Goal: Information Seeking & Learning: Learn about a topic

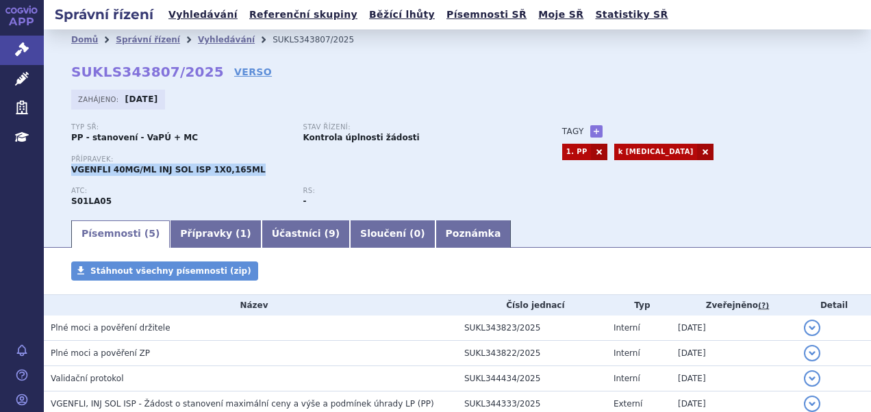
drag, startPoint x: 68, startPoint y: 170, endPoint x: 249, endPoint y: 178, distance: 180.2
click at [249, 178] on div "Domů Správní řízení Vyhledávání SUKLS343807/2025 SUKLS343807/2025 VERSO Zahájen…" at bounding box center [457, 134] width 827 height 168
copy span "VGENFLI 40MG/ML INJ SOL ISP 1X0,165ML"
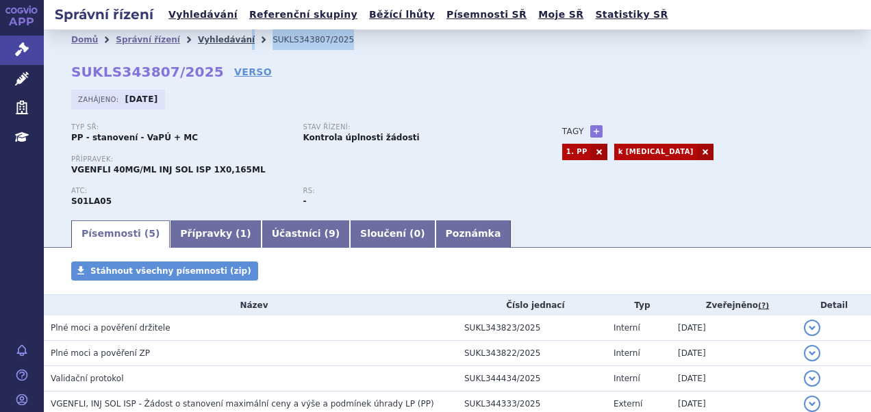
drag, startPoint x: 288, startPoint y: 34, endPoint x: 227, endPoint y: 36, distance: 60.3
click at [227, 36] on ul "Domů Správní řízení Vyhledávání SUKLS343807/2025" at bounding box center [457, 39] width 772 height 21
drag, startPoint x: 227, startPoint y: 36, endPoint x: 329, endPoint y: 60, distance: 104.8
click at [326, 66] on div "Domů Správní řízení Vyhledávání SUKLS343807/2025 SUKLS343807/2025 VERSO Zahájen…" at bounding box center [457, 134] width 827 height 168
drag, startPoint x: 325, startPoint y: 40, endPoint x: 248, endPoint y: 42, distance: 77.4
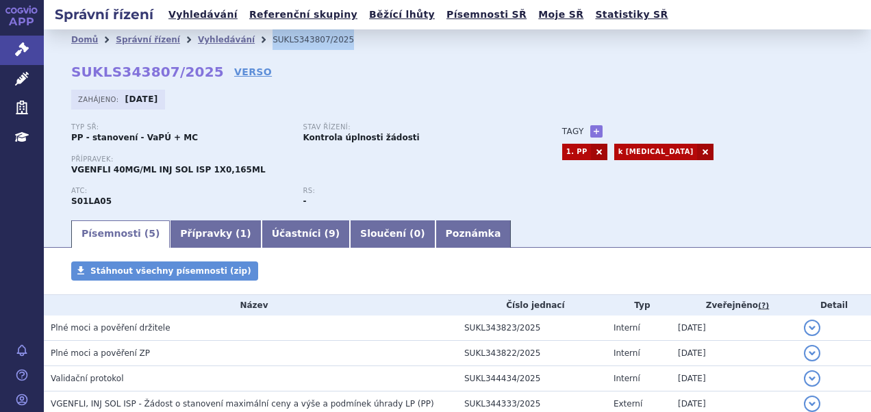
click at [272, 42] on li "SUKLS343807/2025" at bounding box center [321, 39] width 99 height 21
copy li "SUKLS343807/2025"
click at [266, 236] on link "Účastníci ( 9 )" at bounding box center [306, 233] width 88 height 27
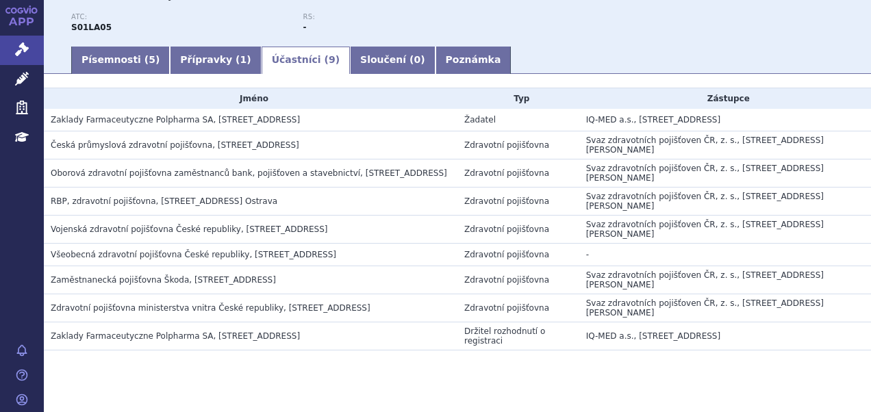
scroll to position [193, 0]
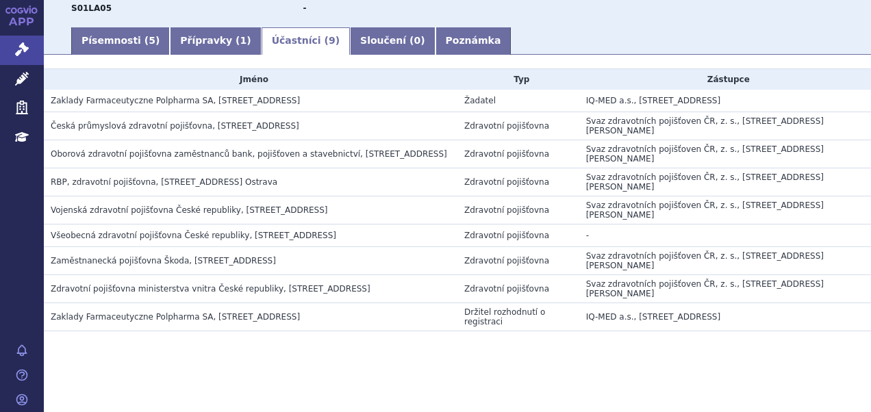
click at [164, 318] on span "Zaklady Farmaceutyczne Polpharma SA, ul. Pelplińska 19, Starogard Gdański, PL" at bounding box center [175, 317] width 249 height 10
copy span "Polpharma"
click at [123, 51] on link "Písemnosti ( 5 )" at bounding box center [120, 40] width 99 height 27
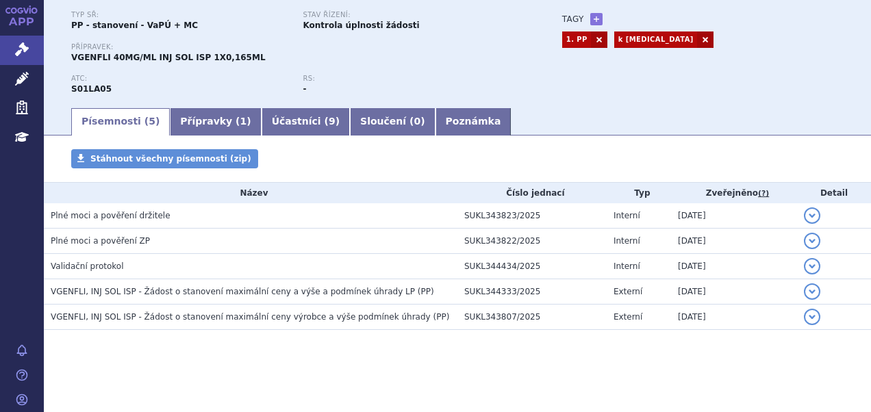
scroll to position [112, 0]
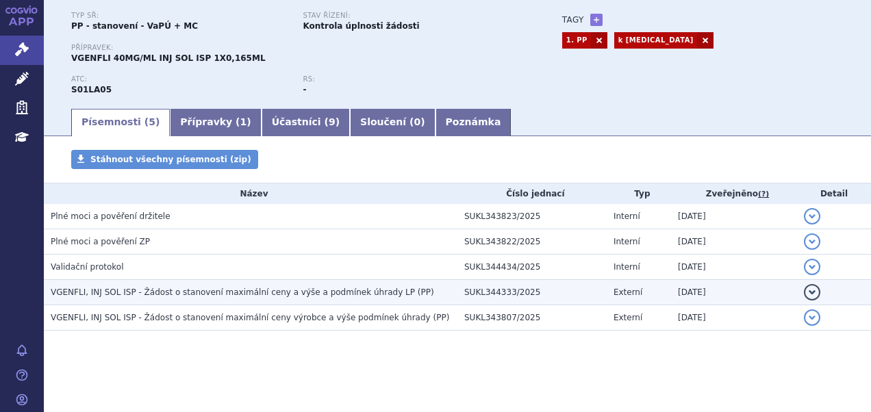
click at [246, 292] on span "VGENFLI, INJ SOL ISP - Žádost o stanovení maximální ceny a výše a podmínek úhra…" at bounding box center [242, 293] width 383 height 10
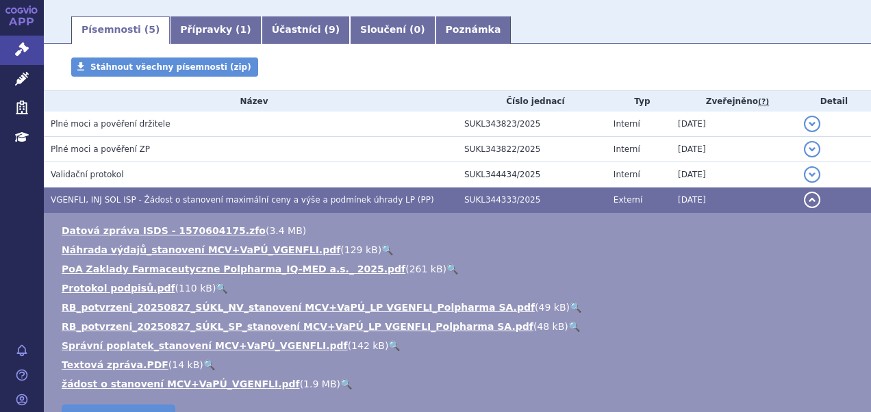
scroll to position [249, 0]
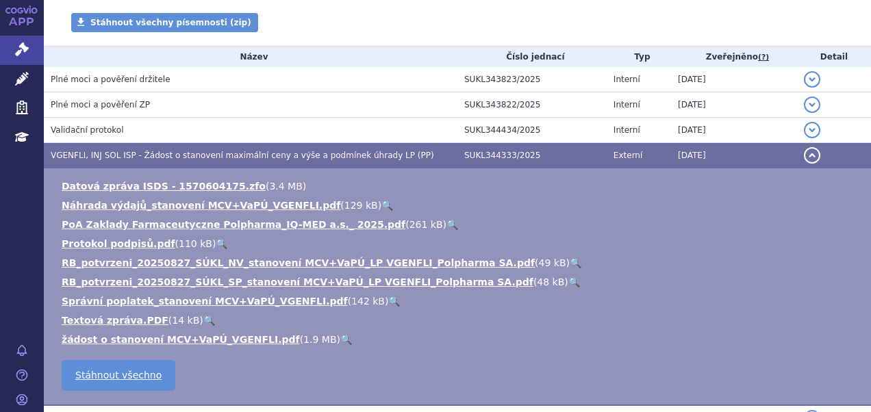
click at [340, 335] on link "🔍" at bounding box center [346, 339] width 12 height 11
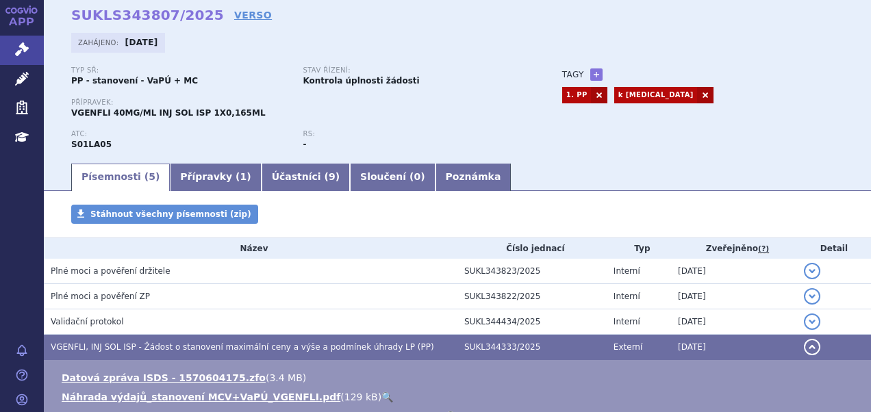
scroll to position [0, 0]
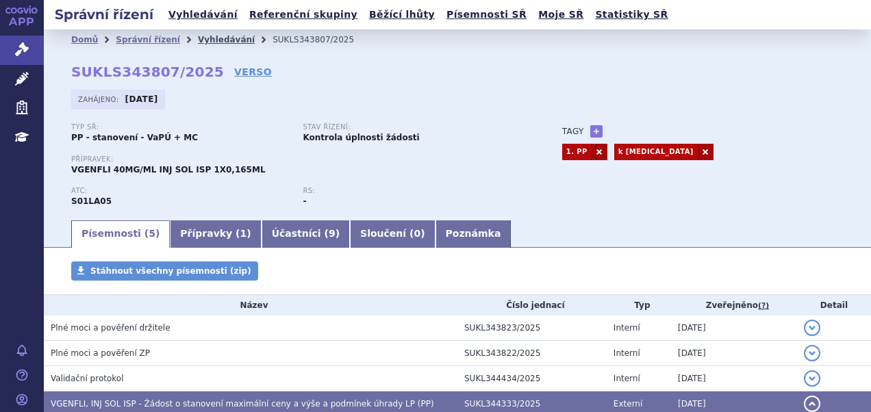
click at [208, 36] on link "Vyhledávání" at bounding box center [226, 40] width 57 height 10
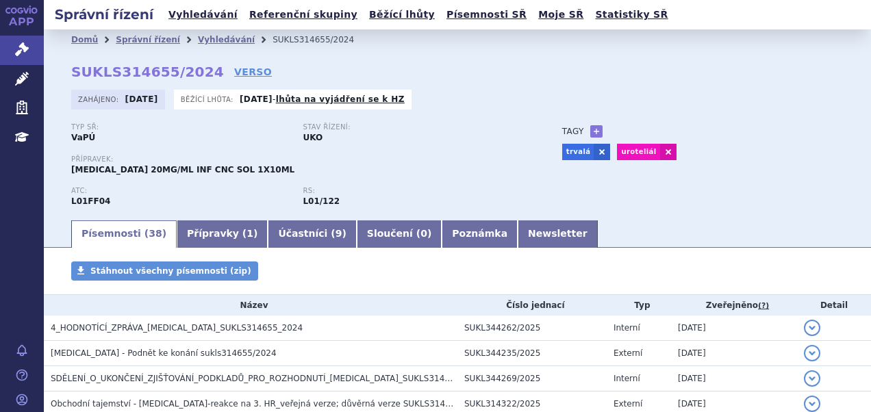
scroll to position [274, 0]
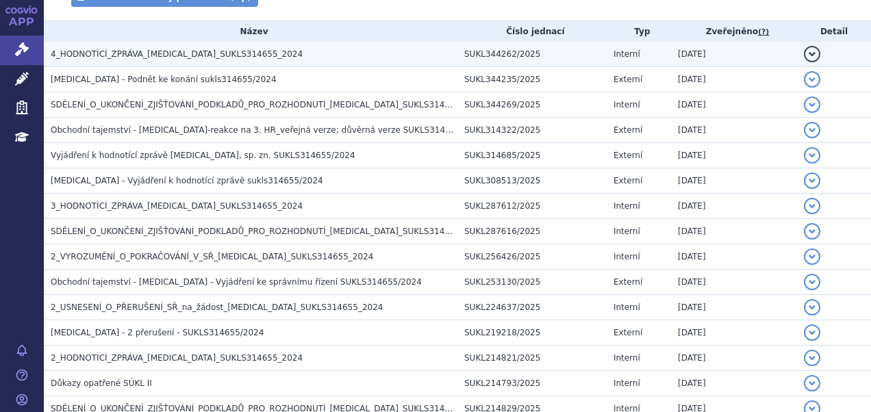
click at [175, 53] on span "4_HODNOTÍCÍ_ZPRÁVA_[MEDICAL_DATA]_SUKLS314655_2024" at bounding box center [177, 54] width 252 height 10
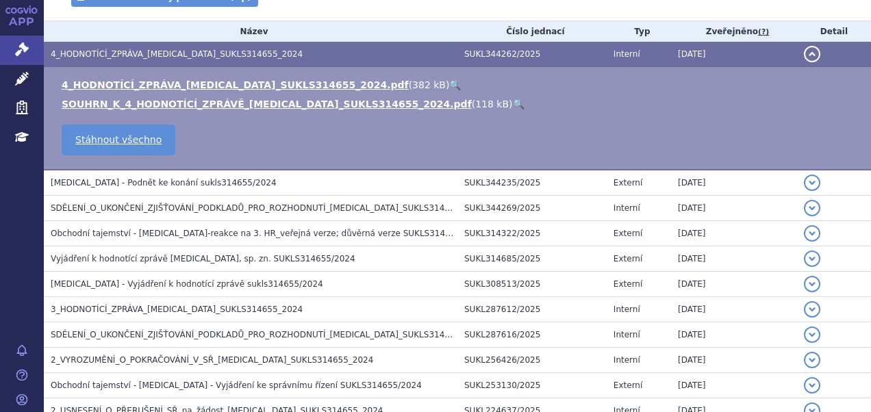
click at [449, 84] on link "🔍" at bounding box center [455, 84] width 12 height 11
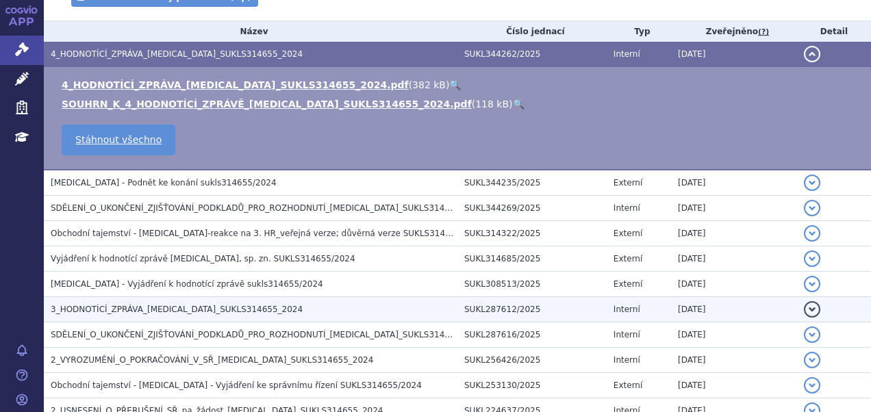
click at [108, 314] on h3 "3_HODNOTÍCÍ_ZPRÁVA_BAVENCIO_SUKLS314655_2024" at bounding box center [254, 310] width 407 height 14
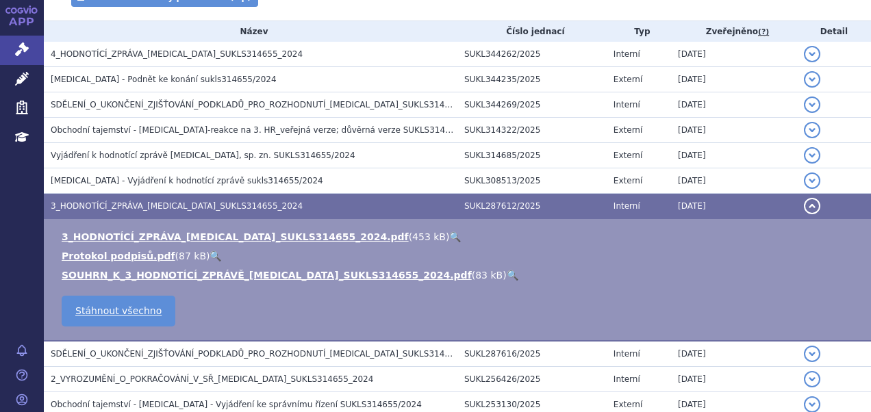
click at [449, 235] on link "🔍" at bounding box center [455, 236] width 12 height 11
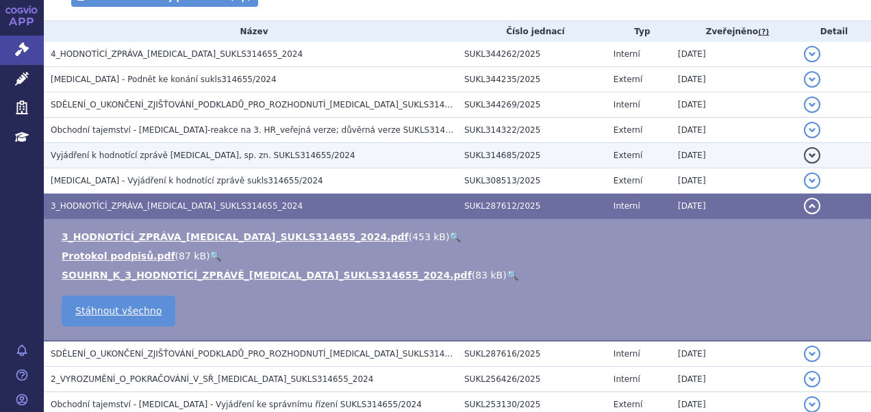
click at [267, 157] on span "Vyjádření k hodnotící zprávě BAVENCIO, sp. zn. SUKLS314655/2024" at bounding box center [203, 156] width 305 height 10
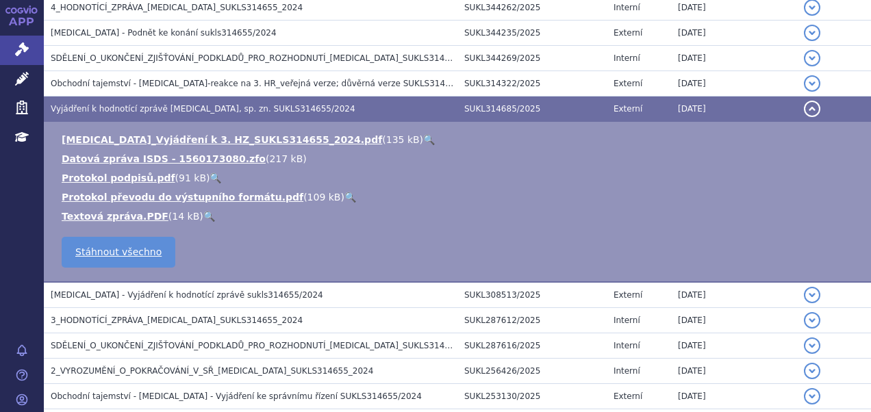
scroll to position [342, 0]
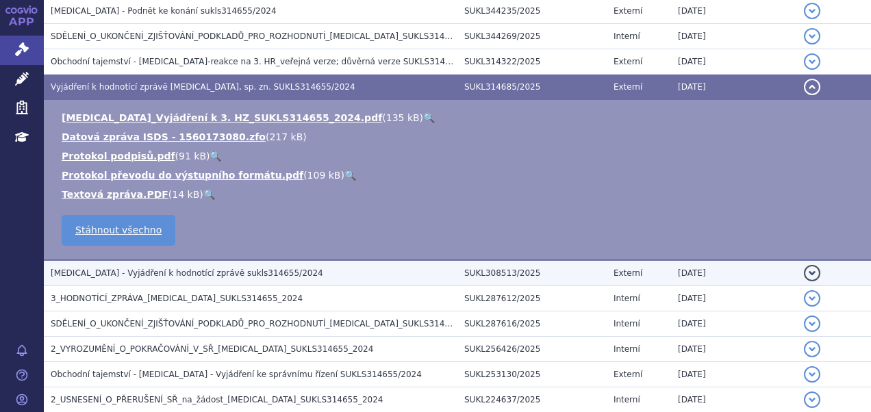
click at [200, 277] on span "BAVENCIO - Vyjádření k hodnotící zprávě sukls314655/2024" at bounding box center [187, 273] width 272 height 10
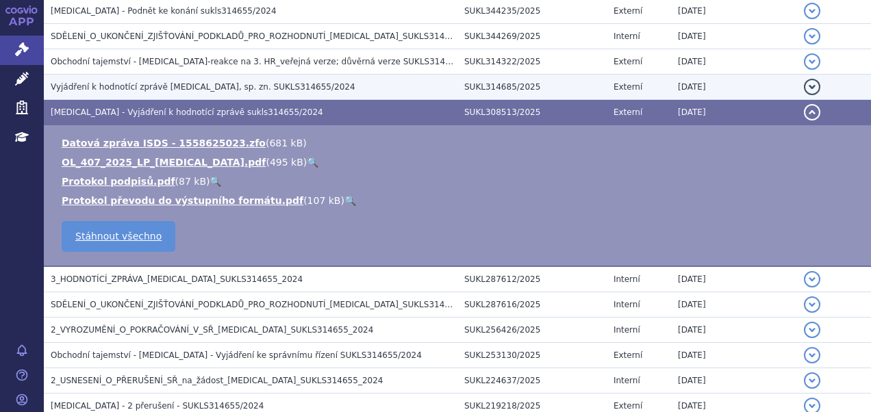
click at [212, 86] on span "Vyjádření k hodnotící zprávě BAVENCIO, sp. zn. SUKLS314655/2024" at bounding box center [203, 87] width 305 height 10
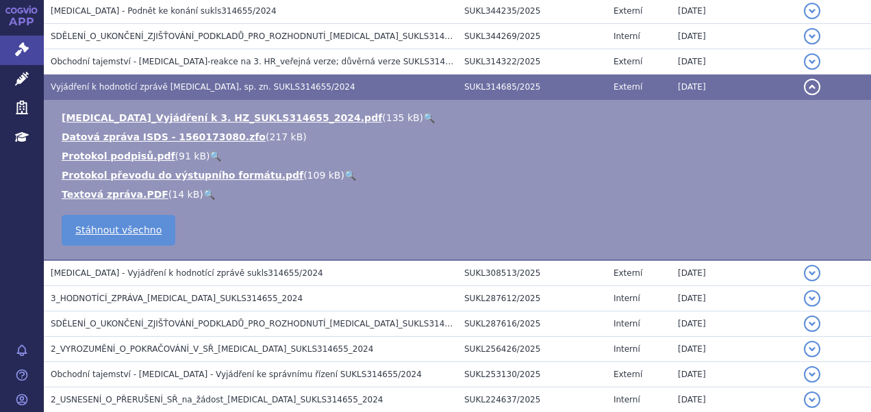
click at [423, 115] on link "🔍" at bounding box center [429, 117] width 12 height 11
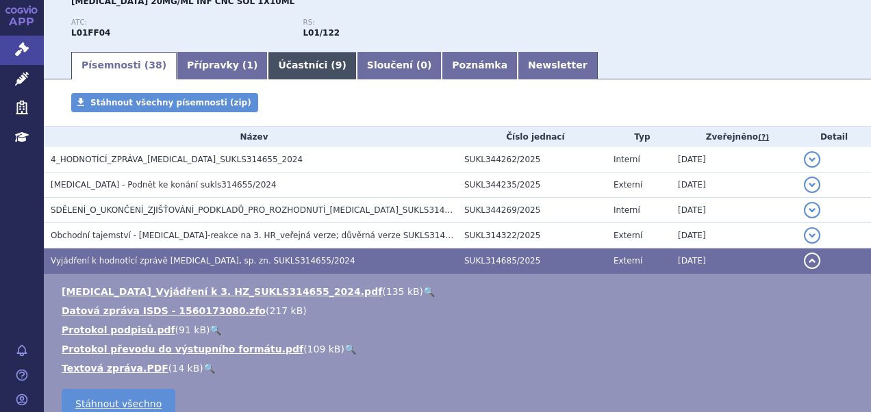
scroll to position [0, 0]
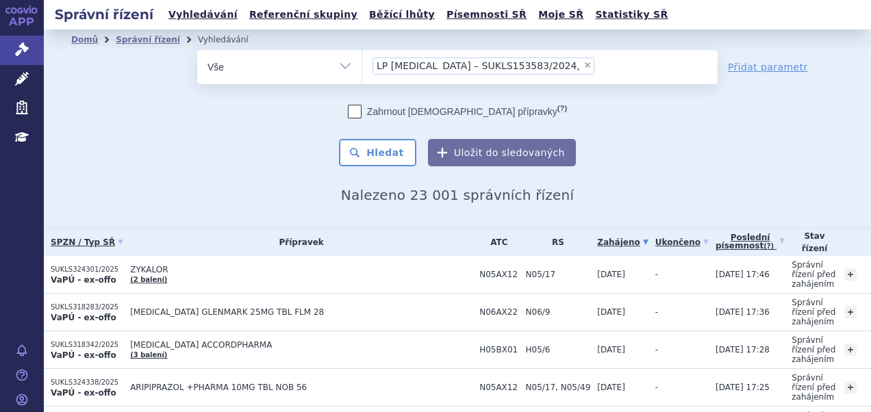
type input "LP KEYTRUDA – SUKLS153583/2024,"
select select
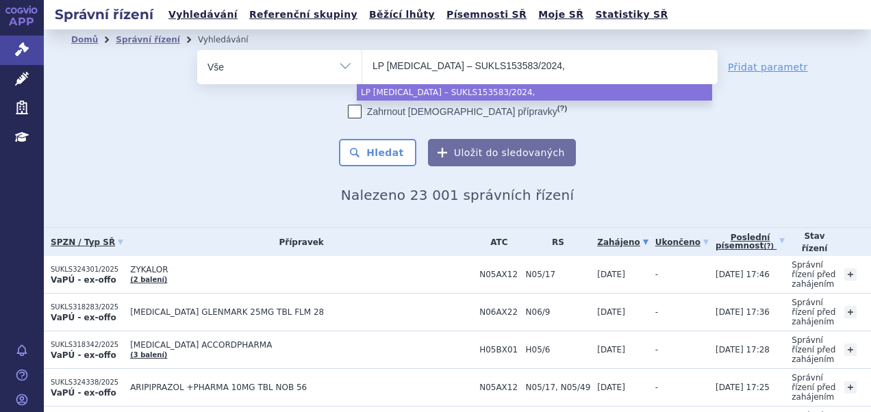
type input "LP KEYTRUDA – SUKLS153583/2024"
click at [444, 63] on input "LP KEYTRUDA – SUKLS153583/2024" at bounding box center [483, 65] width 223 height 17
select select "LP KEYTRUDA – SUKLS153583/2024"
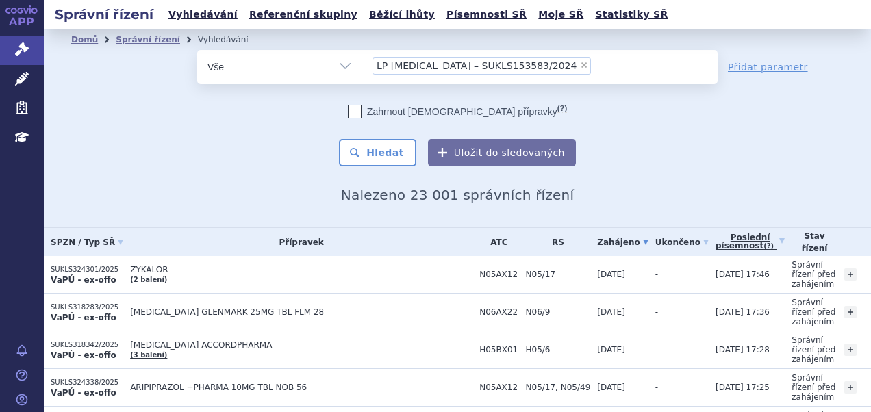
click at [450, 64] on span "LP KEYTRUDA – SUKLS153583/2024" at bounding box center [477, 66] width 200 height 10
click at [362, 64] on select "LP KEYTRUDA – SUKLS153583/2024" at bounding box center [361, 66] width 1 height 34
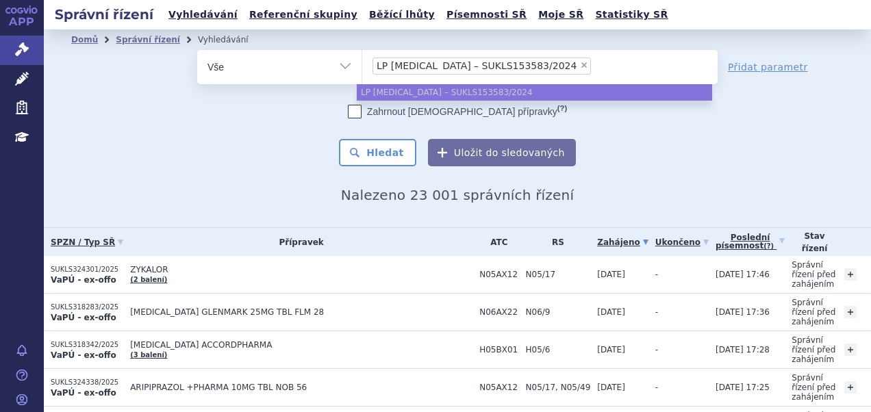
type input "LP KEYTRUDA – SUKLS153583/2024"
select select
type input "LP KEYTRUDA –SUKLS153583/2024"
type input "LP KEYTRSUKLS153583/2024"
type input "SUKLS153583/2024"
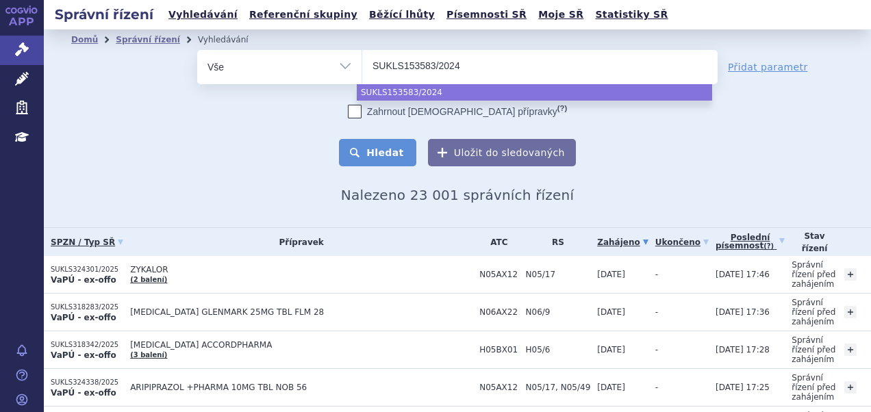
select select "SUKLS153583/2024"
click at [408, 153] on button "Hledat" at bounding box center [377, 152] width 77 height 27
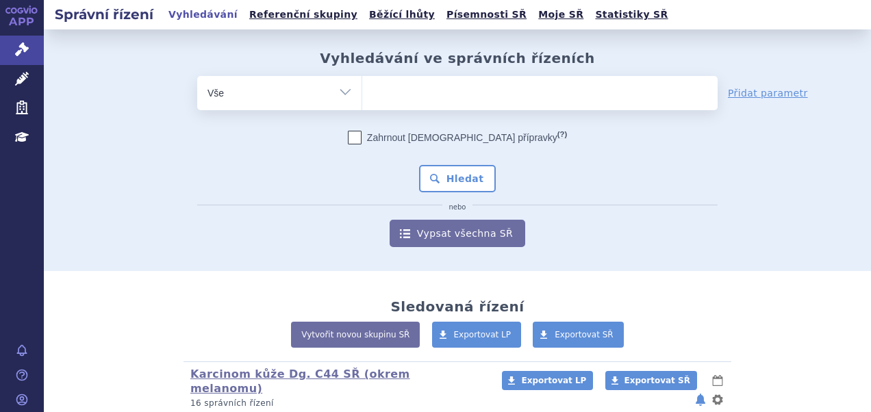
click at [416, 96] on ul at bounding box center [539, 90] width 355 height 29
click at [362, 96] on select at bounding box center [361, 92] width 1 height 34
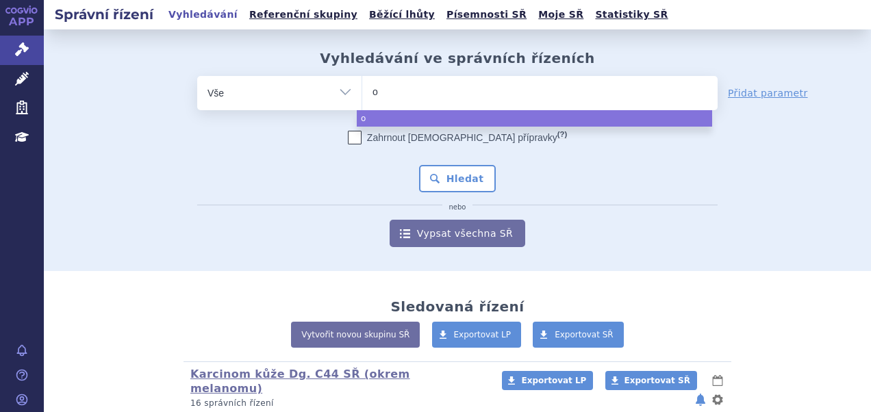
type input "op"
type input "opdu"
type input "opduaa"
type input "opdua"
type input "opdual"
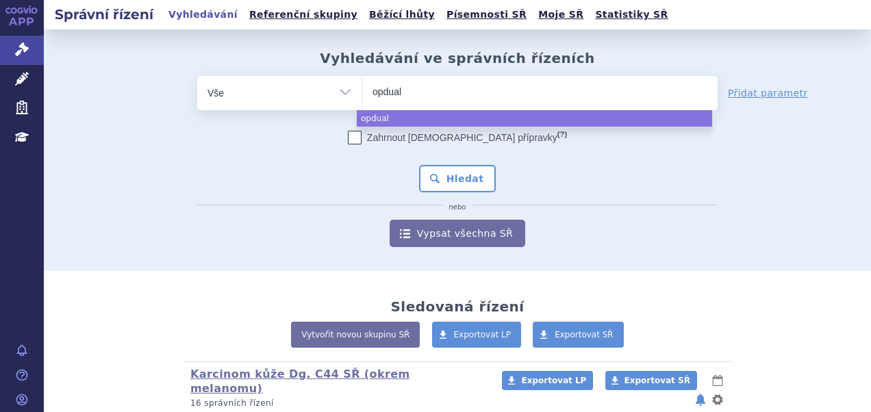
type input "opduala"
select select "opduala"
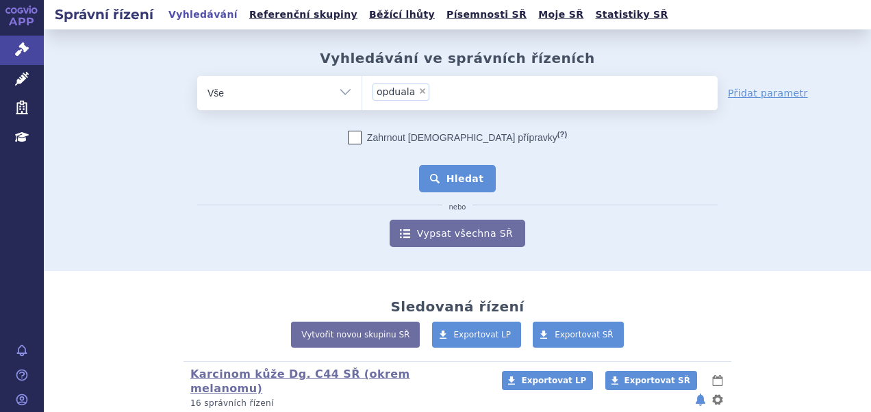
click at [438, 177] on button "Hledat" at bounding box center [457, 178] width 77 height 27
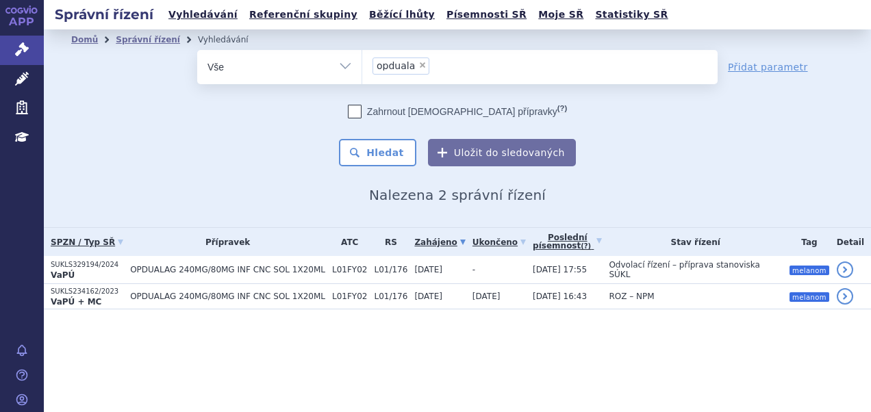
click at [270, 265] on span "OPDUALAG 240MG/80MG INF CNC SOL 1X20ML" at bounding box center [227, 270] width 195 height 10
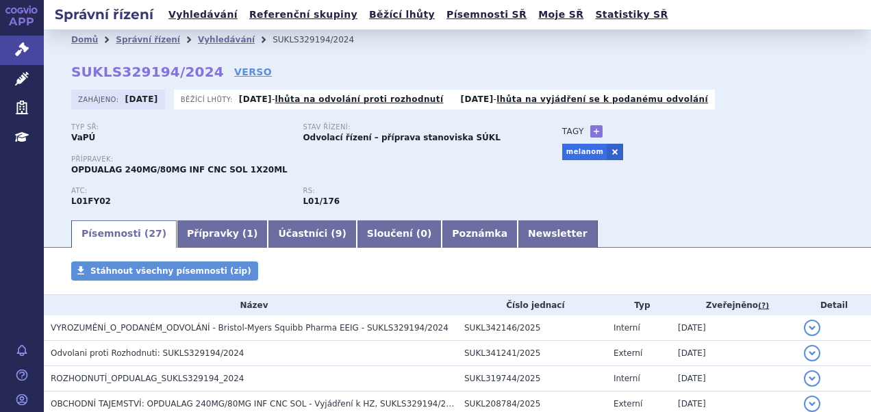
scroll to position [137, 0]
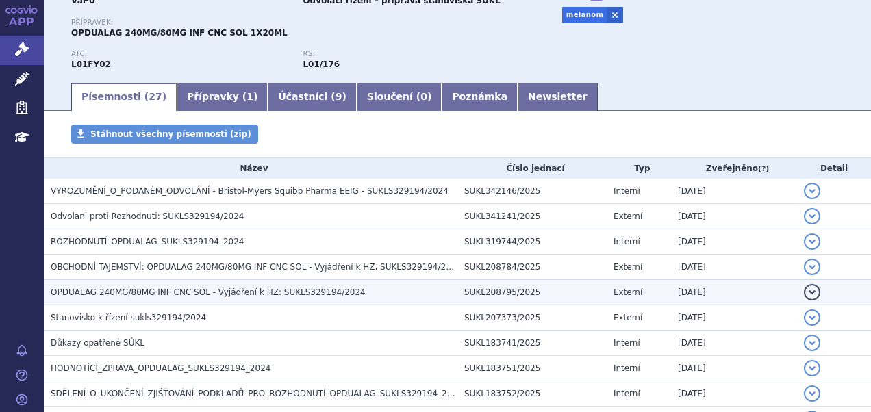
click at [224, 288] on span "OPDUALAG 240MG/80MG INF CNC SOL - Vyjádření k HZ: SUKLS329194/2024" at bounding box center [208, 293] width 315 height 10
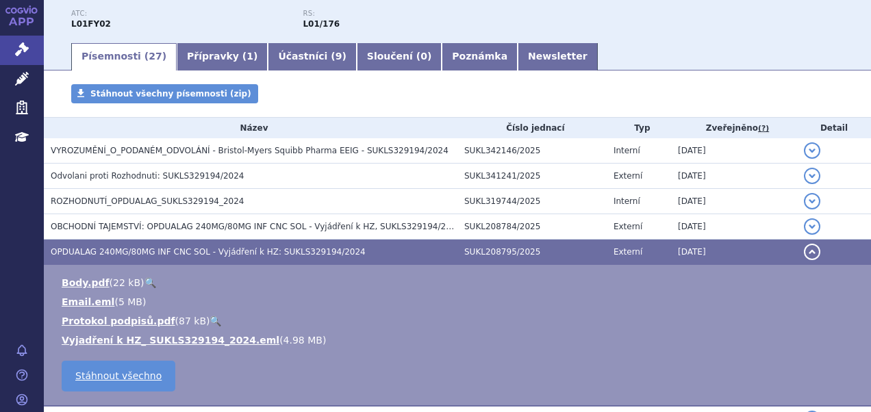
scroll to position [205, 0]
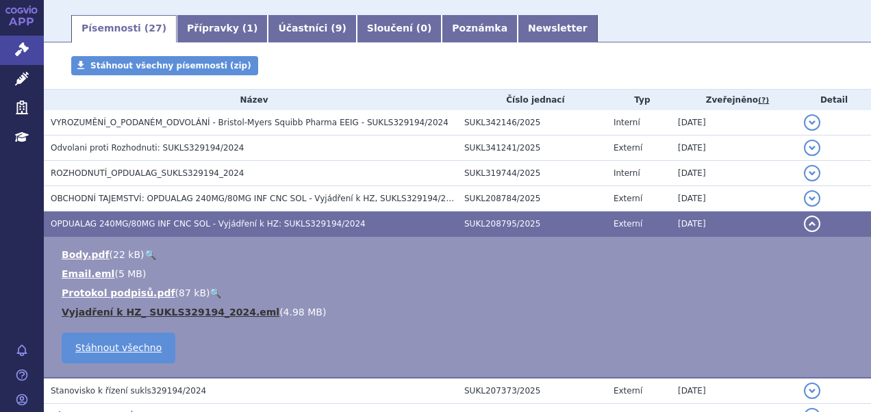
click at [205, 311] on link "Vyjadření k HZ_ SUKLS329194_2024.eml" at bounding box center [171, 312] width 218 height 11
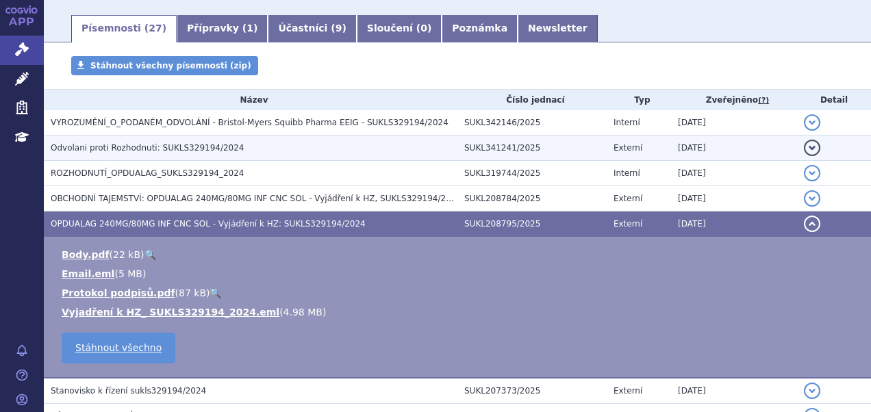
click at [200, 148] on span "Odvolani proti Rozhodnuti: SUKLS329194/2024" at bounding box center [148, 148] width 194 height 10
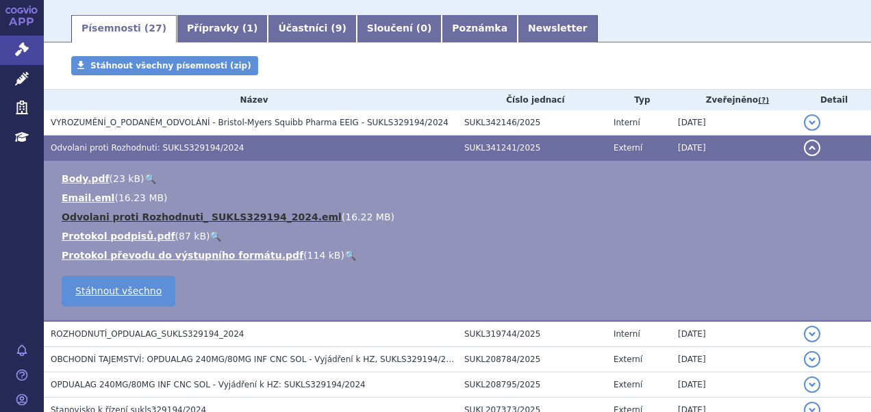
click at [233, 215] on link "Odvolani proti Rozhodnuti_ SUKLS329194_2024.eml" at bounding box center [202, 217] width 280 height 11
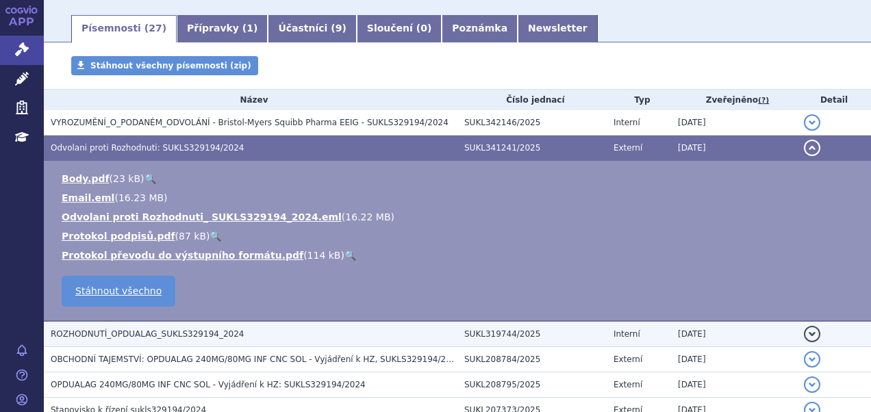
click at [161, 336] on span "ROZHODNUTÍ_OPDUALAG_SUKLS329194_2024" at bounding box center [147, 334] width 193 height 10
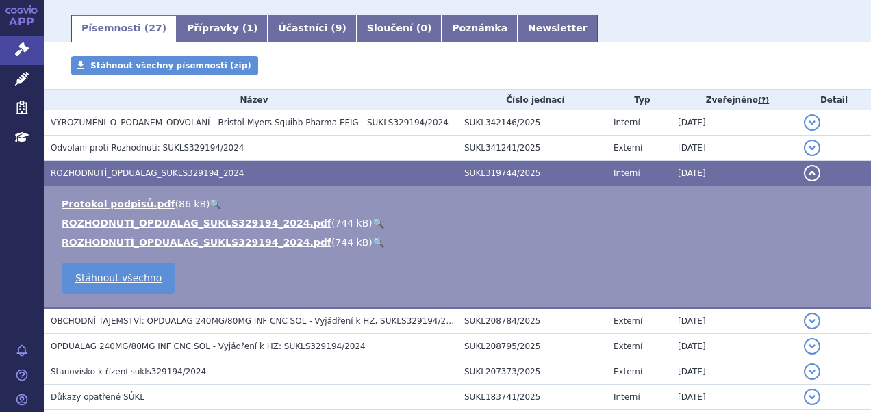
click at [372, 220] on link "🔍" at bounding box center [378, 223] width 12 height 11
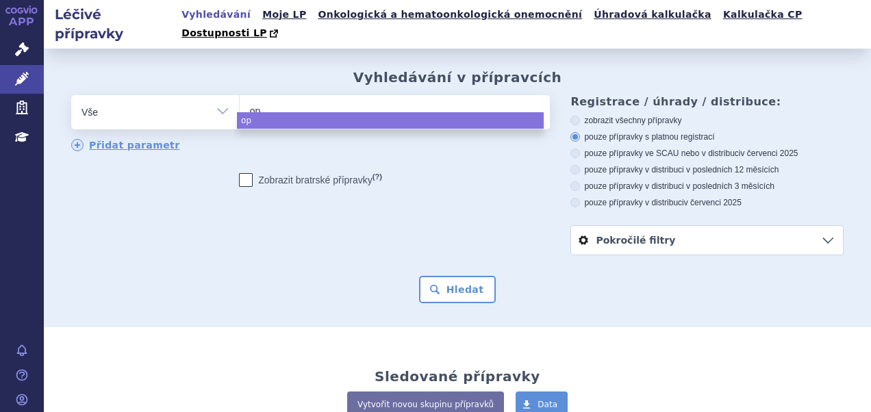
select select
type input "opa"
type input "op"
type input "opd"
type input "opdual"
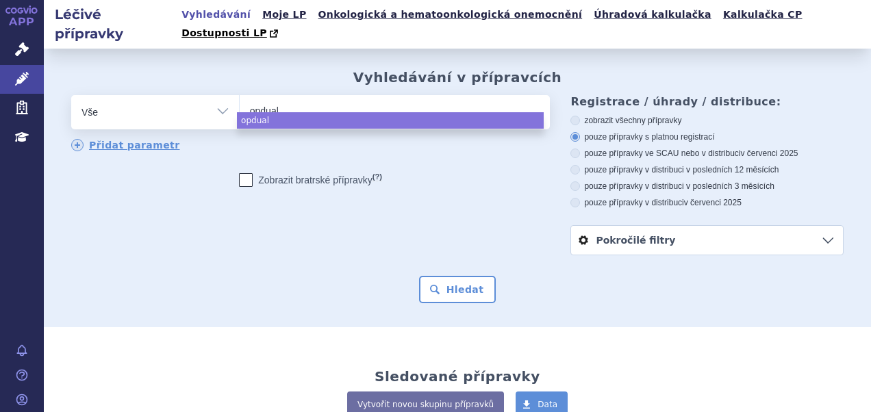
type input "opdualg"
select select "opdualg"
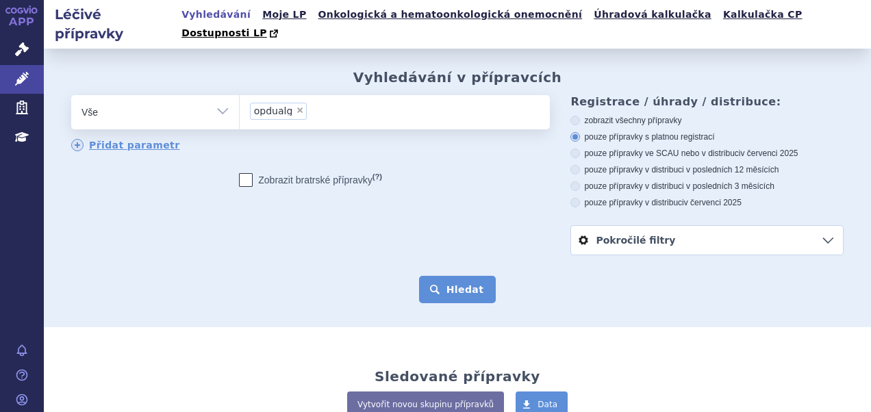
click at [433, 276] on button "Hledat" at bounding box center [457, 289] width 77 height 27
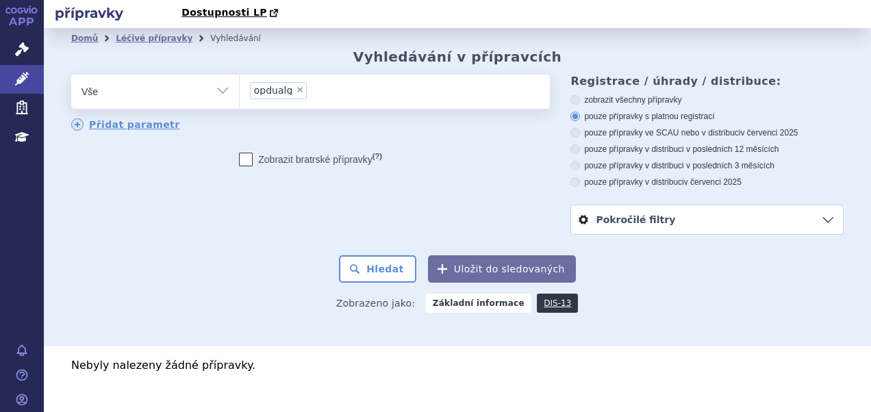
scroll to position [30, 0]
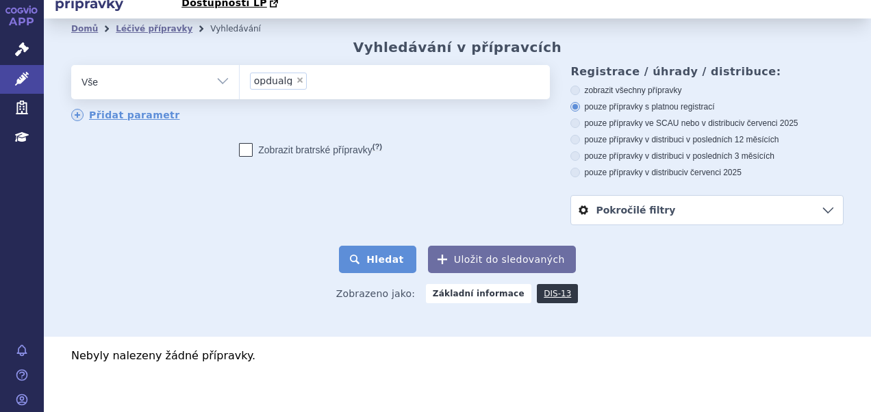
click at [379, 246] on button "Hledat" at bounding box center [377, 259] width 77 height 27
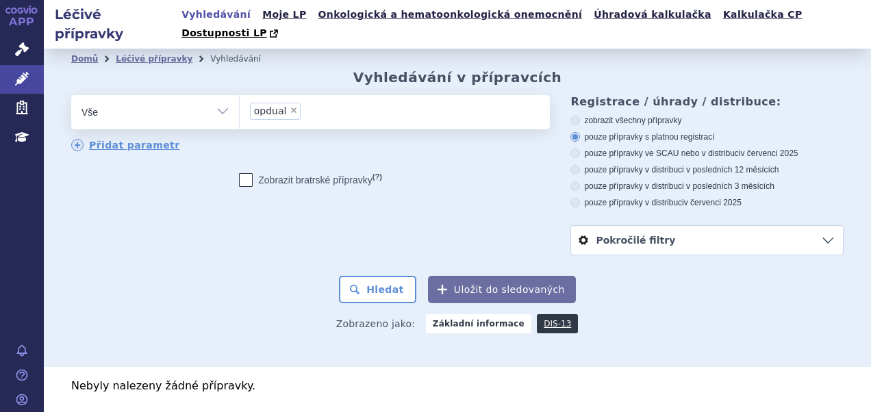
select select "opdual"
click at [370, 276] on button "Hledat" at bounding box center [377, 289] width 77 height 27
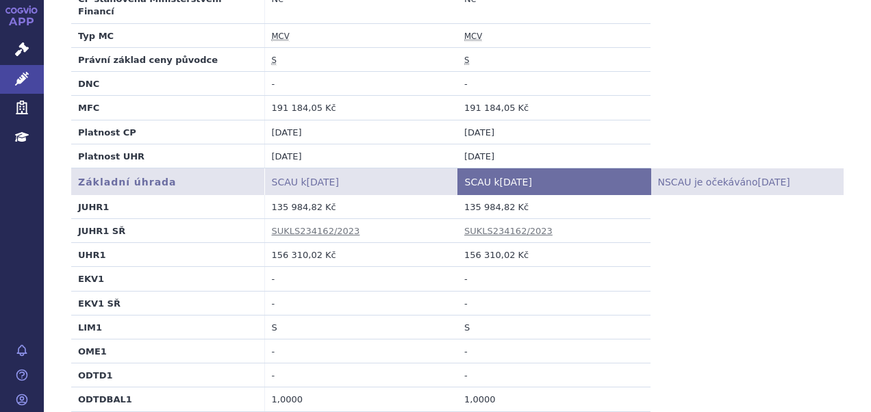
scroll to position [411, 0]
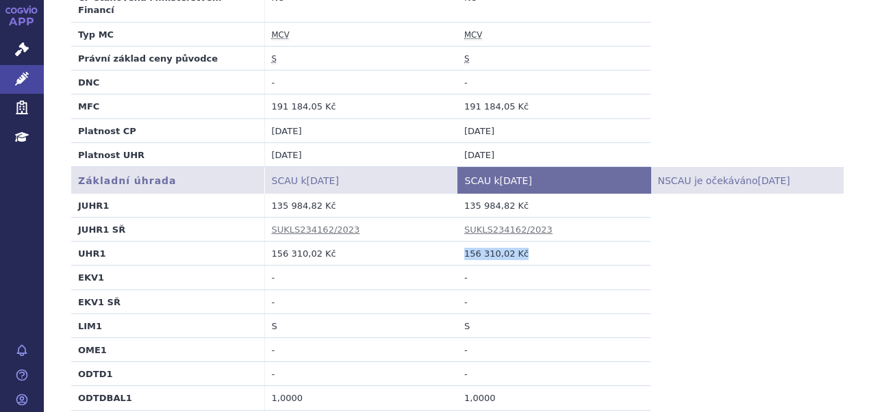
drag, startPoint x: 527, startPoint y: 212, endPoint x: 442, endPoint y: 209, distance: 84.9
click at [442, 242] on tr "UHR1 156 310,02 Kč 156 310,02 Kč" at bounding box center [457, 254] width 772 height 24
copy tr "156 310,02 Kč 156 310,02 Kč"
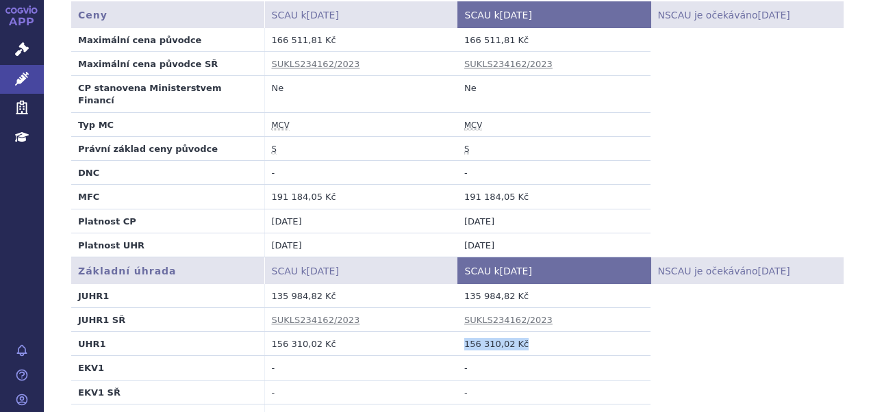
scroll to position [342, 0]
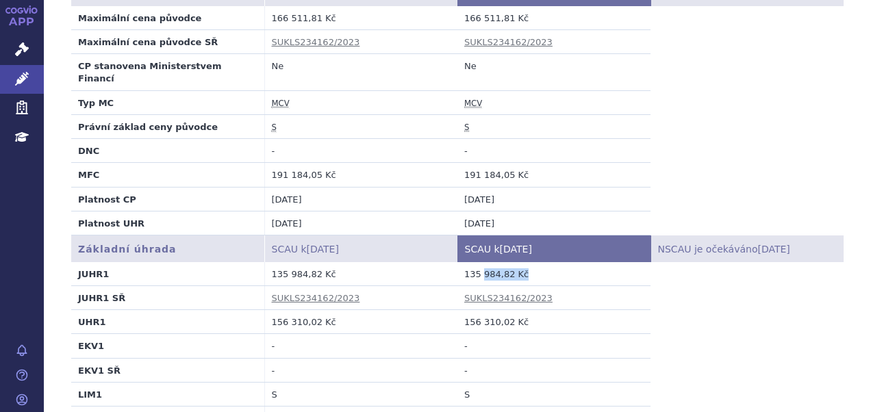
drag, startPoint x: 536, startPoint y: 234, endPoint x: 476, endPoint y: 237, distance: 59.6
click at [476, 262] on td "135 984,82 Kč" at bounding box center [553, 274] width 193 height 24
drag, startPoint x: 476, startPoint y: 237, endPoint x: 611, endPoint y: 264, distance: 137.5
click at [611, 285] on td "SUKLS234162/2023" at bounding box center [553, 297] width 193 height 24
drag, startPoint x: 560, startPoint y: 283, endPoint x: 446, endPoint y: 283, distance: 113.6
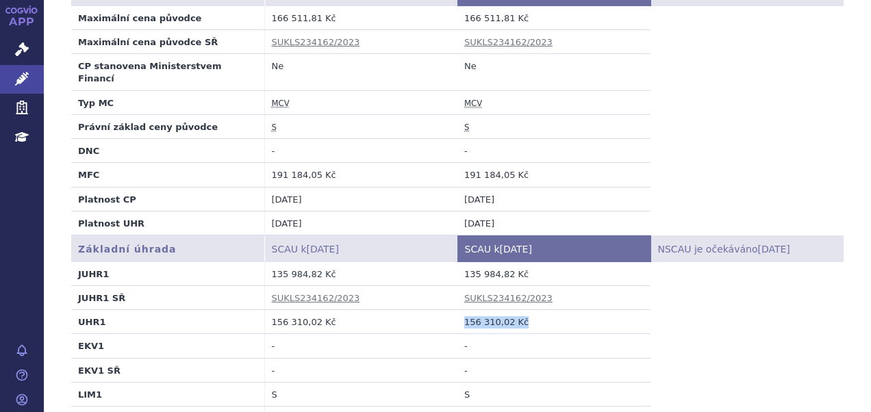
click at [446, 310] on tr "UHR1 156 310,02 Kč 156 310,02 Kč" at bounding box center [457, 322] width 772 height 24
copy tr "156 310,02 Kč 156 310,02 Kč"
